Goal: Task Accomplishment & Management: Use online tool/utility

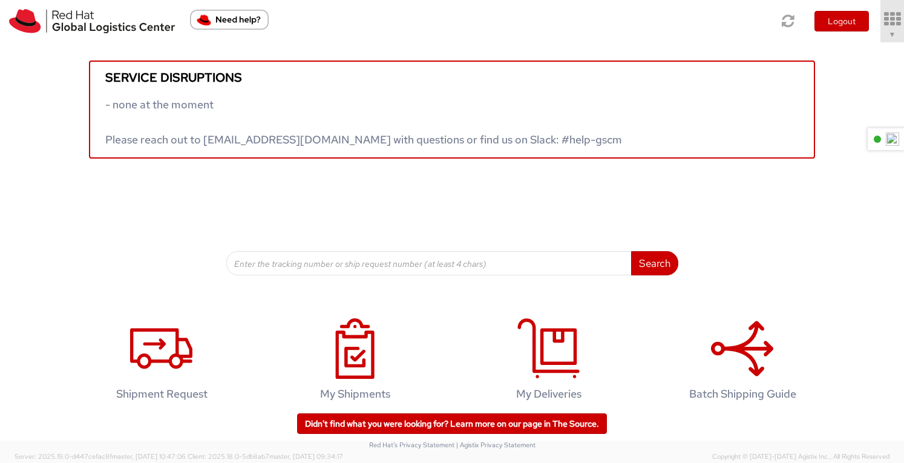
click at [890, 15] on icon at bounding box center [891, 19] width 27 height 17
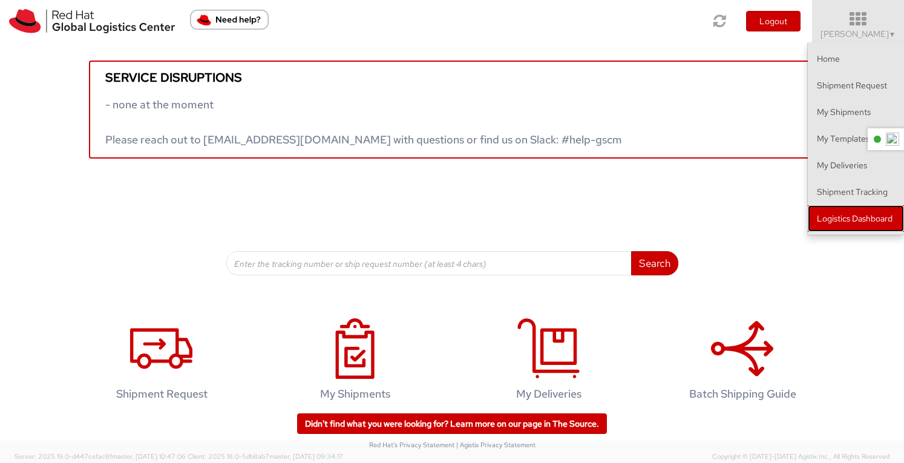
click at [855, 215] on link "Logistics Dashboard" at bounding box center [855, 218] width 96 height 27
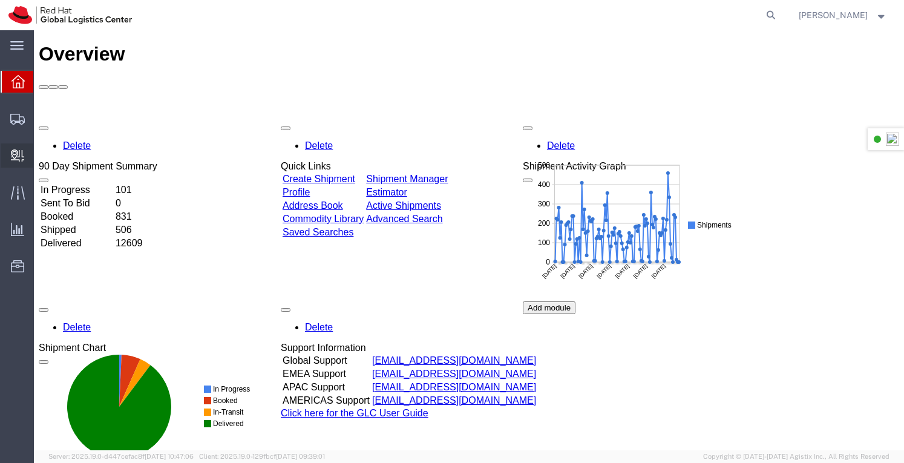
click at [0, 0] on span "Create Delivery" at bounding box center [0, 0] width 0 height 0
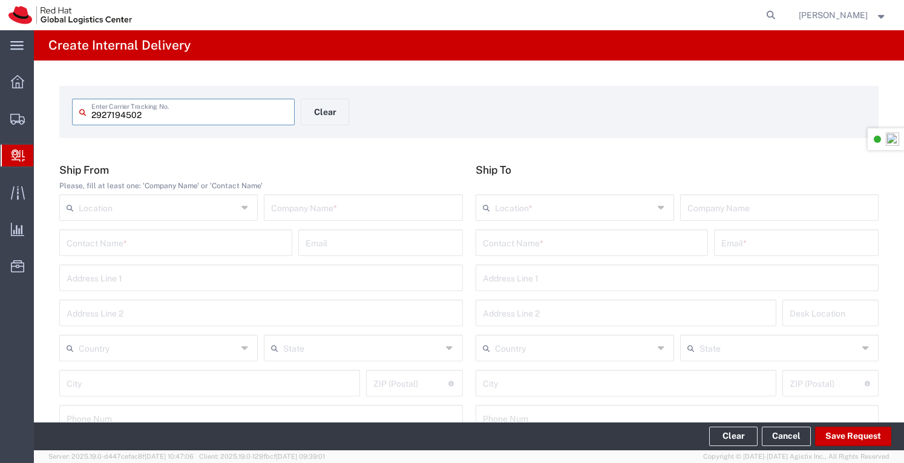
type input "2927194502"
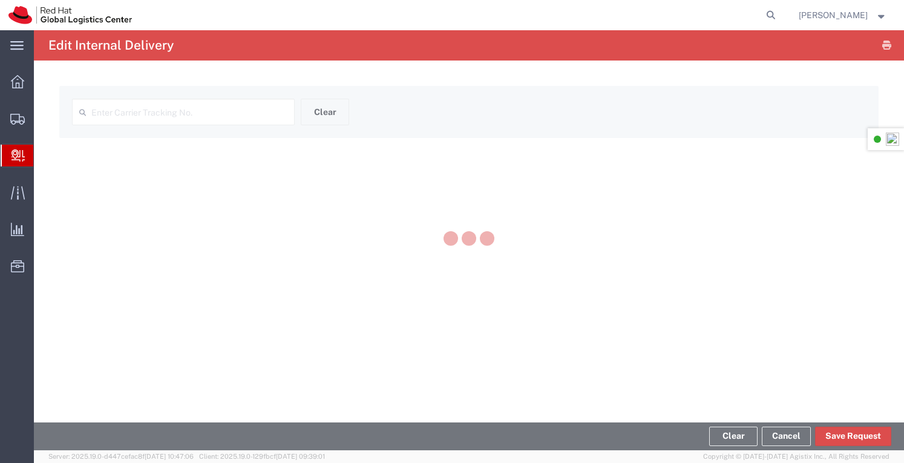
type input "2927194502"
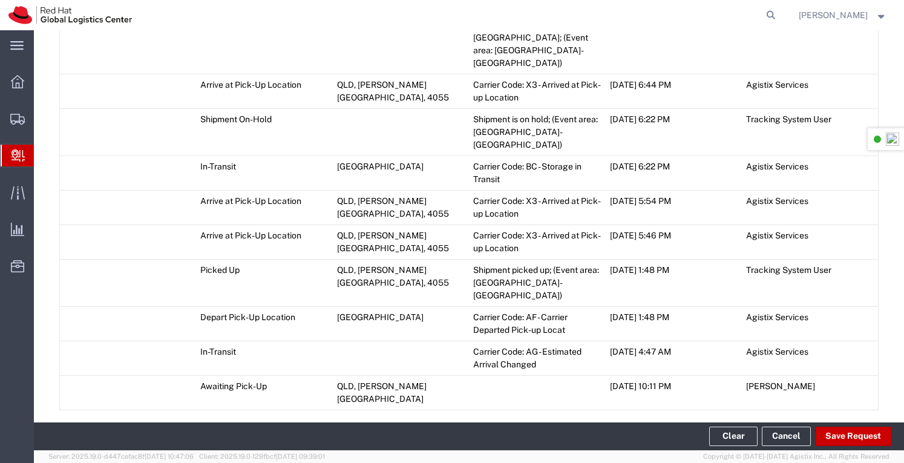
scroll to position [1325, 0]
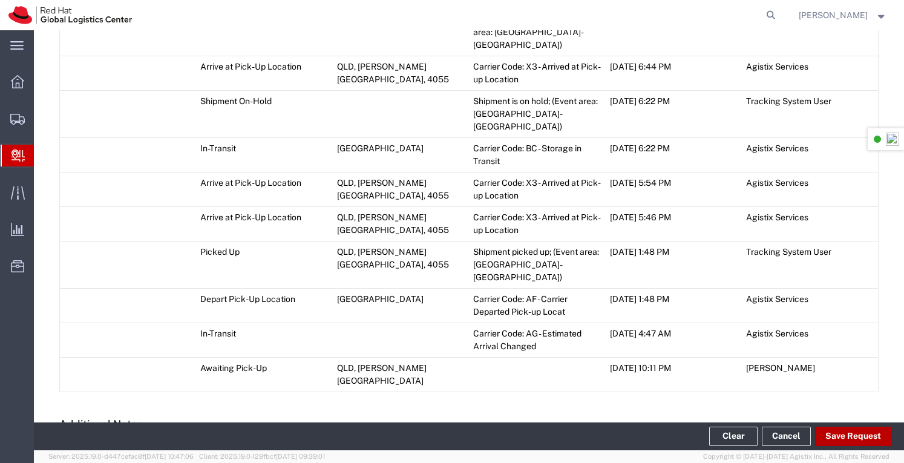
click at [847, 439] on button "Save Request" at bounding box center [853, 435] width 76 height 19
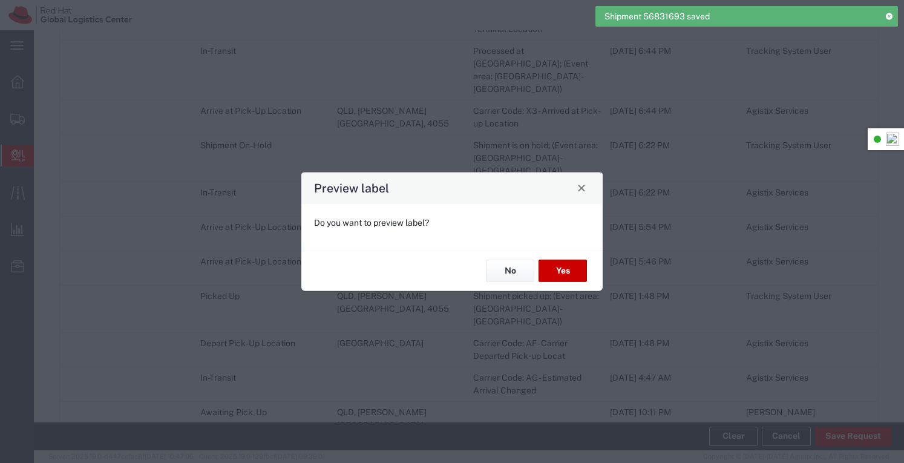
scroll to position [1347, 0]
type input "Your Packaging"
type input "Domestic Express"
click at [517, 272] on button "No" at bounding box center [510, 270] width 48 height 22
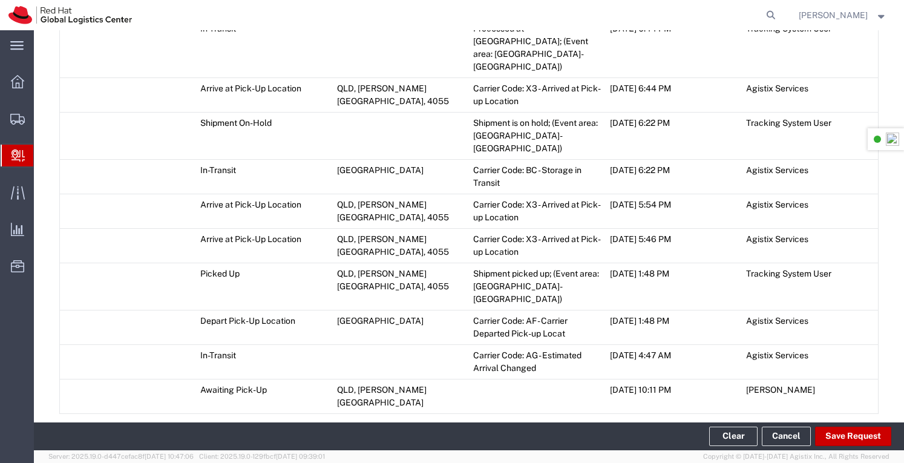
click at [78, 423] on span "Add Transit Event" at bounding box center [108, 428] width 68 height 10
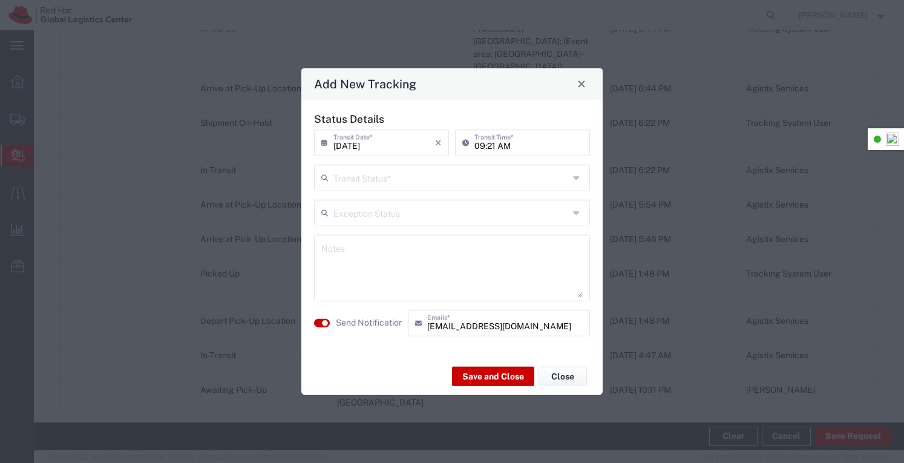
click at [579, 172] on icon at bounding box center [578, 177] width 10 height 19
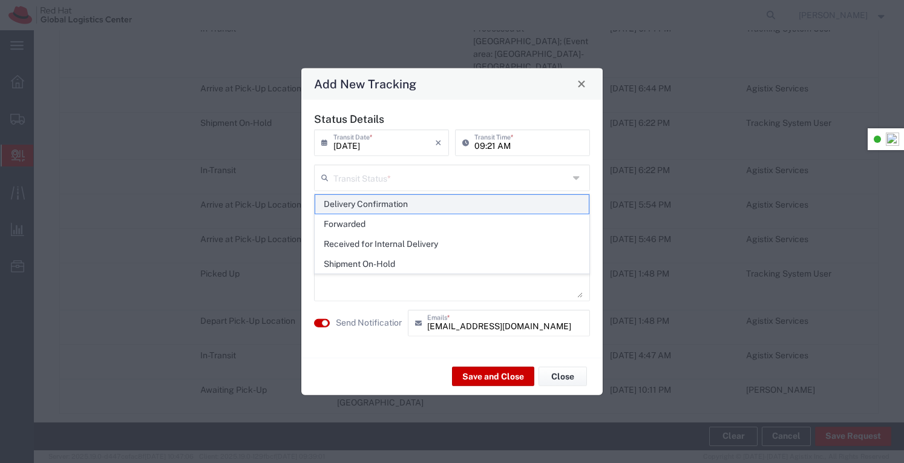
click at [399, 195] on span "Delivery Confirmation" at bounding box center [452, 204] width 274 height 19
type input "Delivery Confirmation"
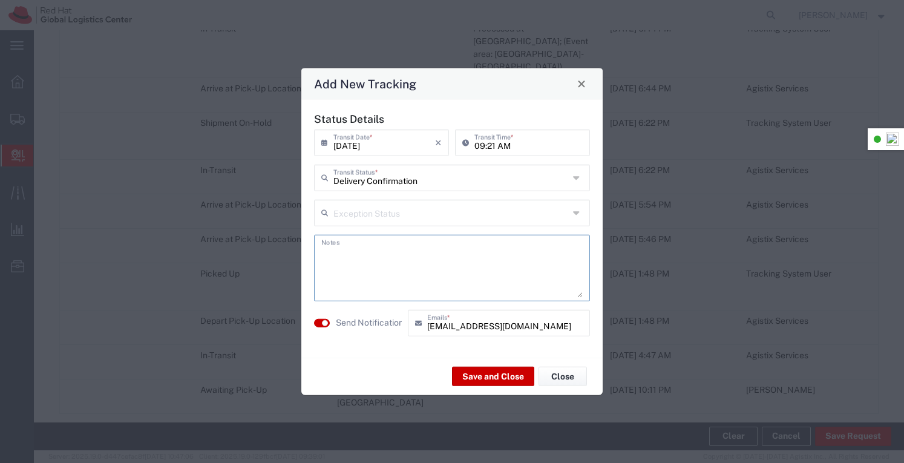
click at [400, 264] on textarea at bounding box center [451, 267] width 261 height 59
type textarea "Placed in IT storeroom"
click at [512, 374] on button "Save and Close" at bounding box center [493, 376] width 82 height 19
